Goal: Transaction & Acquisition: Purchase product/service

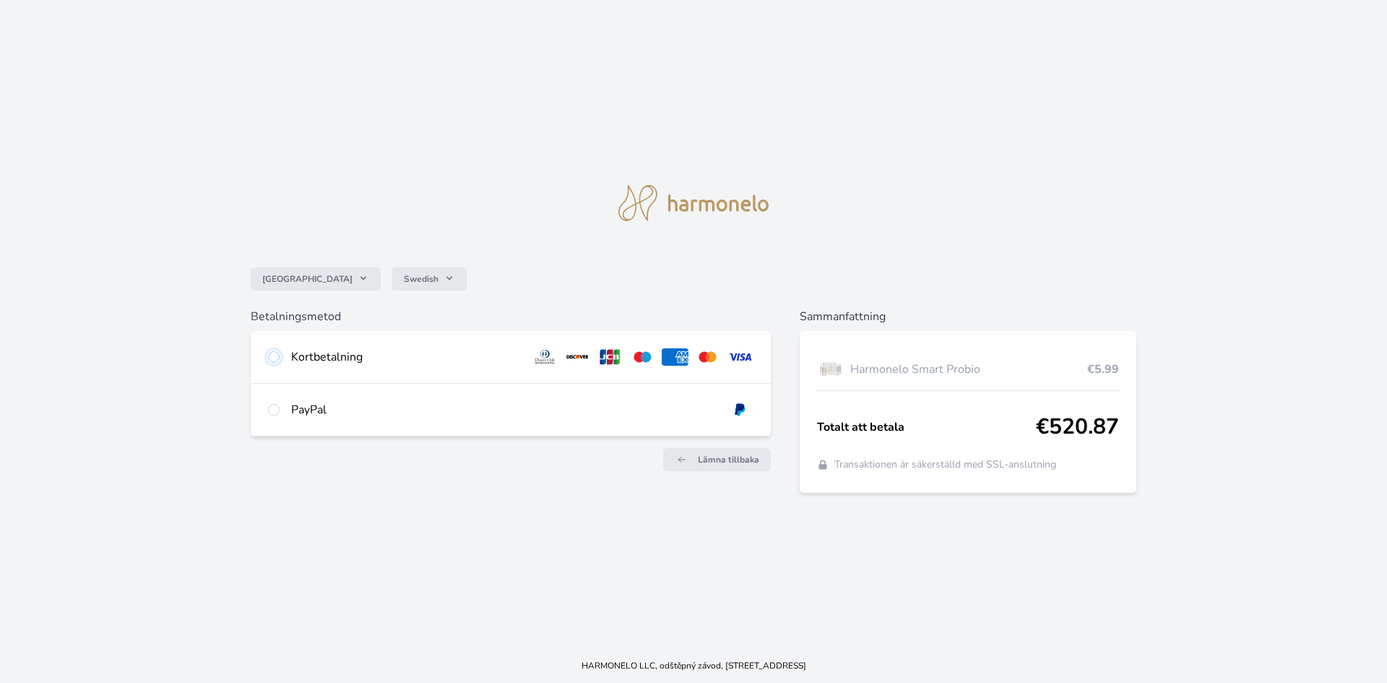
click at [274, 355] on input "radio" at bounding box center [274, 357] width 12 height 12
radio input "true"
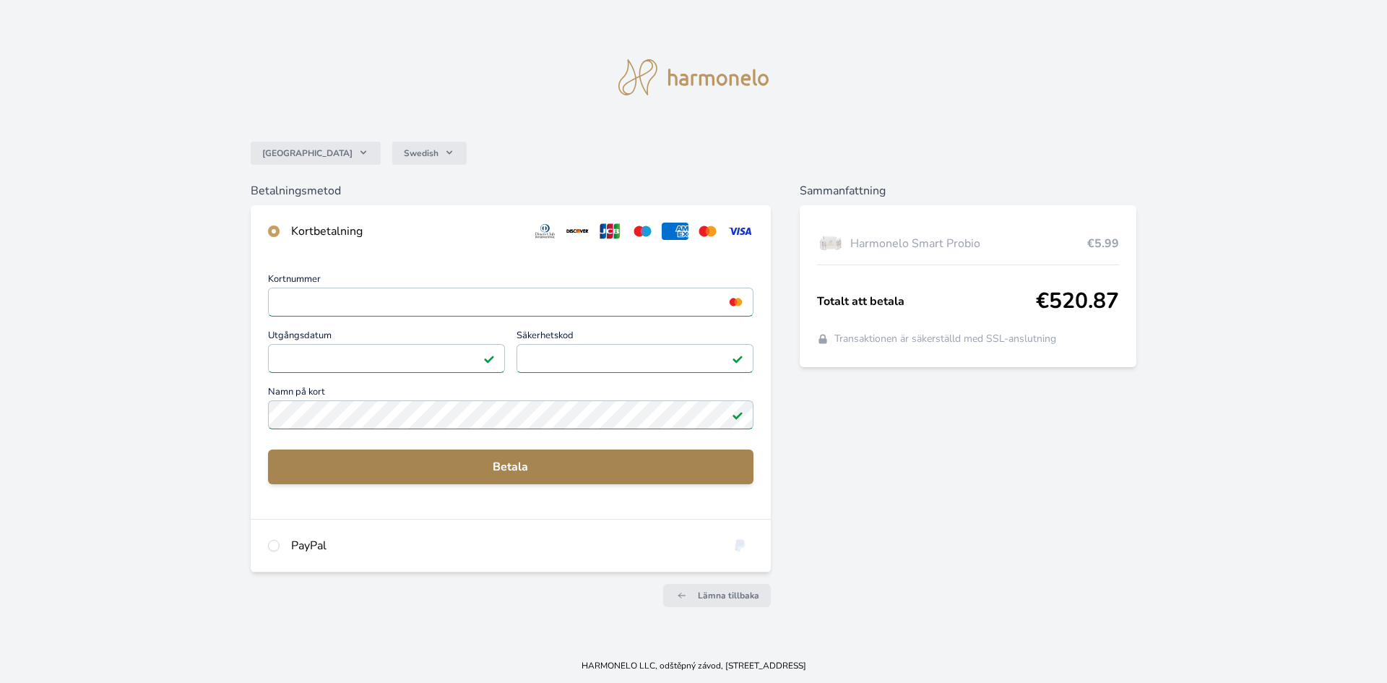
click at [579, 459] on span "Betala" at bounding box center [511, 466] width 462 height 17
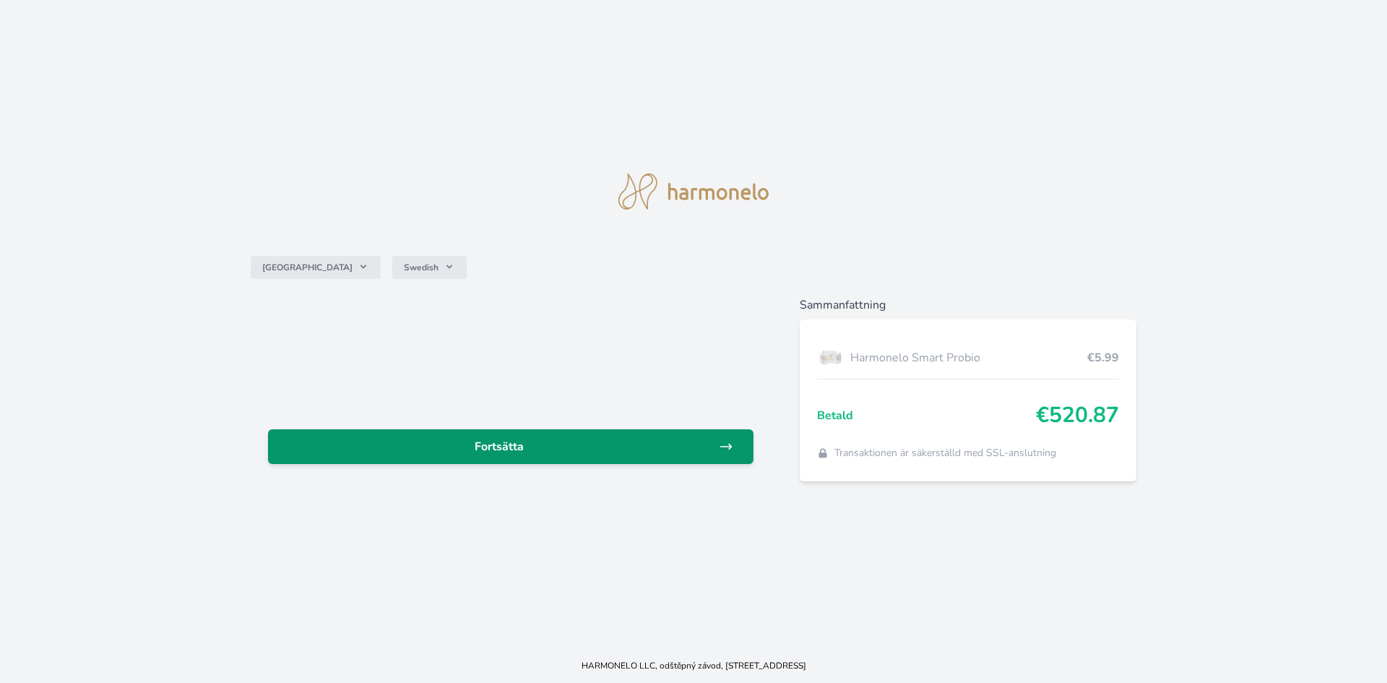
click at [719, 447] on icon at bounding box center [726, 446] width 14 height 14
